Goal: Information Seeking & Learning: Understand process/instructions

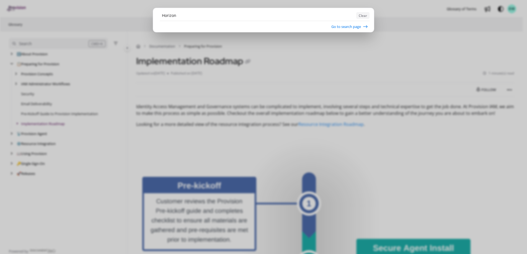
type input "Horizon"
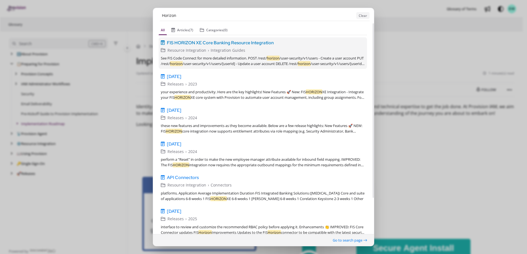
click at [220, 53] on link "FIS HORIZON XE Core Banking Resource Integration v1 English Resource Integratio…" at bounding box center [263, 53] width 208 height 32
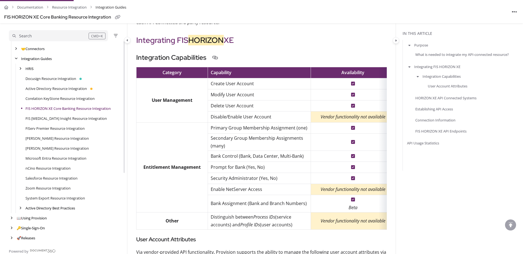
scroll to position [209, 0]
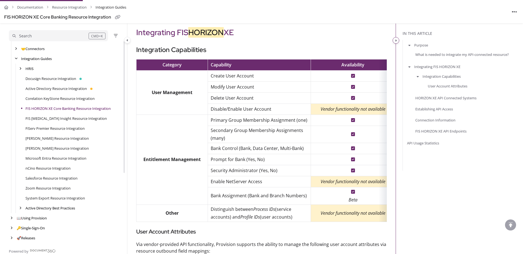
click at [396, 40] on icon "Category toggle" at bounding box center [396, 40] width 2 height 3
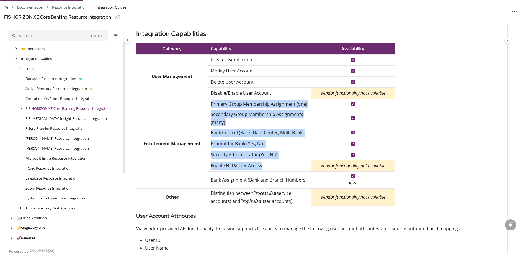
drag, startPoint x: 265, startPoint y: 164, endPoint x: 205, endPoint y: 168, distance: 60.2
click at [205, 168] on tbody "Category Capability Availability User Management Create User Account Modify Use…" at bounding box center [265, 124] width 259 height 163
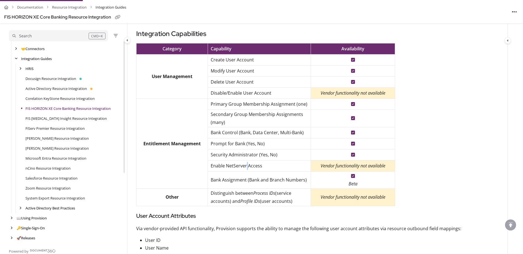
click at [247, 166] on p "Enable NetServer Access" at bounding box center [259, 166] width 97 height 8
drag, startPoint x: 267, startPoint y: 167, endPoint x: 210, endPoint y: 166, distance: 57.1
click at [210, 166] on td "Enable NetServer Access" at bounding box center [259, 165] width 103 height 11
copy p "Enable NetServer Access"
drag, startPoint x: 275, startPoint y: 94, endPoint x: 211, endPoint y: 93, distance: 64.0
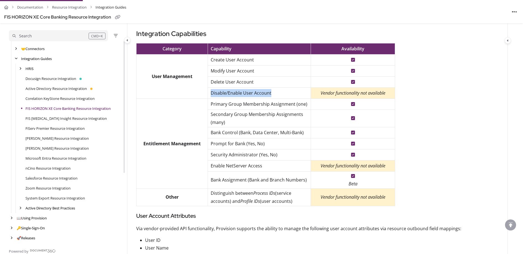
click at [211, 93] on p "Disable/Enable User Account" at bounding box center [259, 93] width 97 height 8
copy p "Disable/Enable User Account"
